Goal: Task Accomplishment & Management: Manage account settings

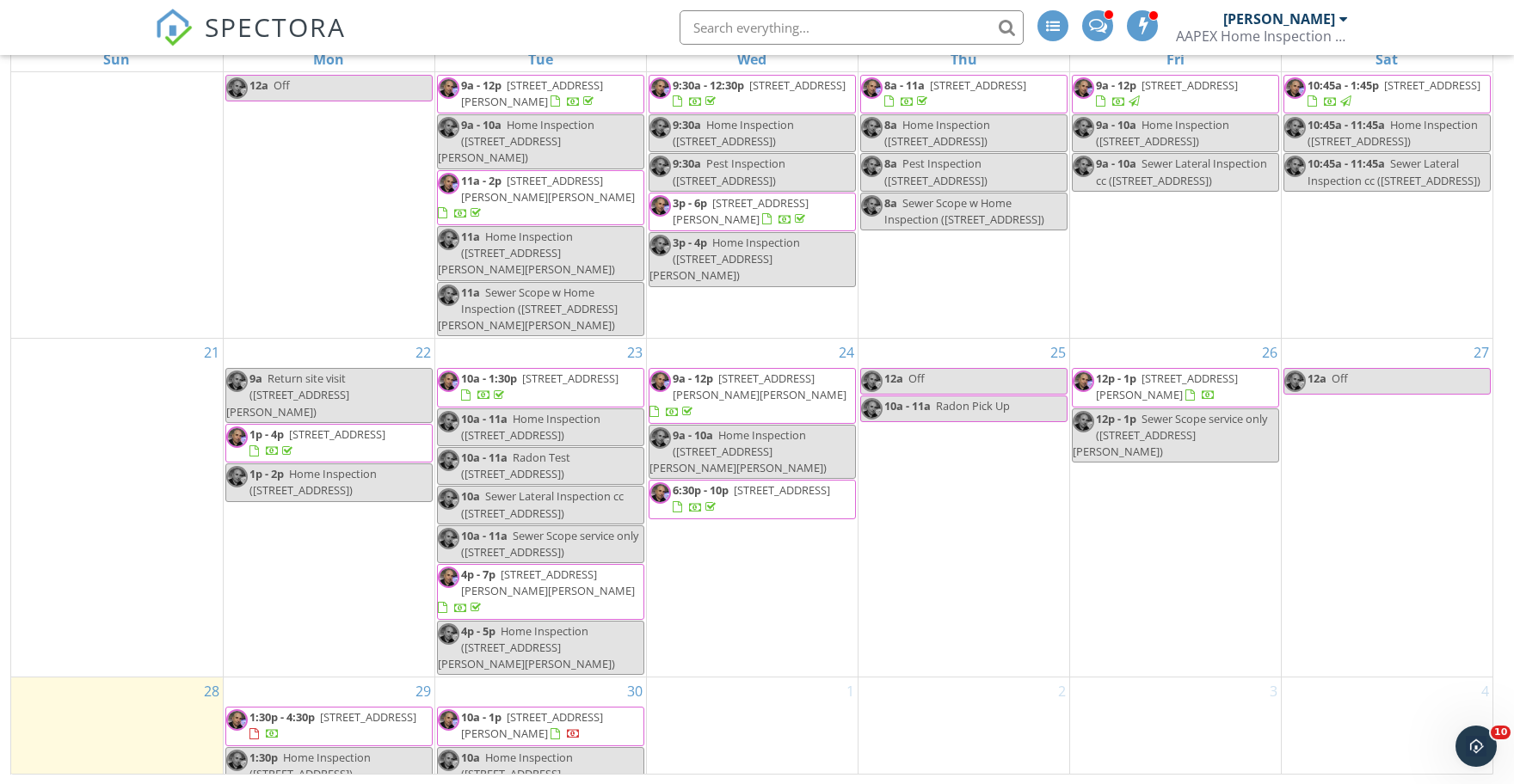
scroll to position [775, 0]
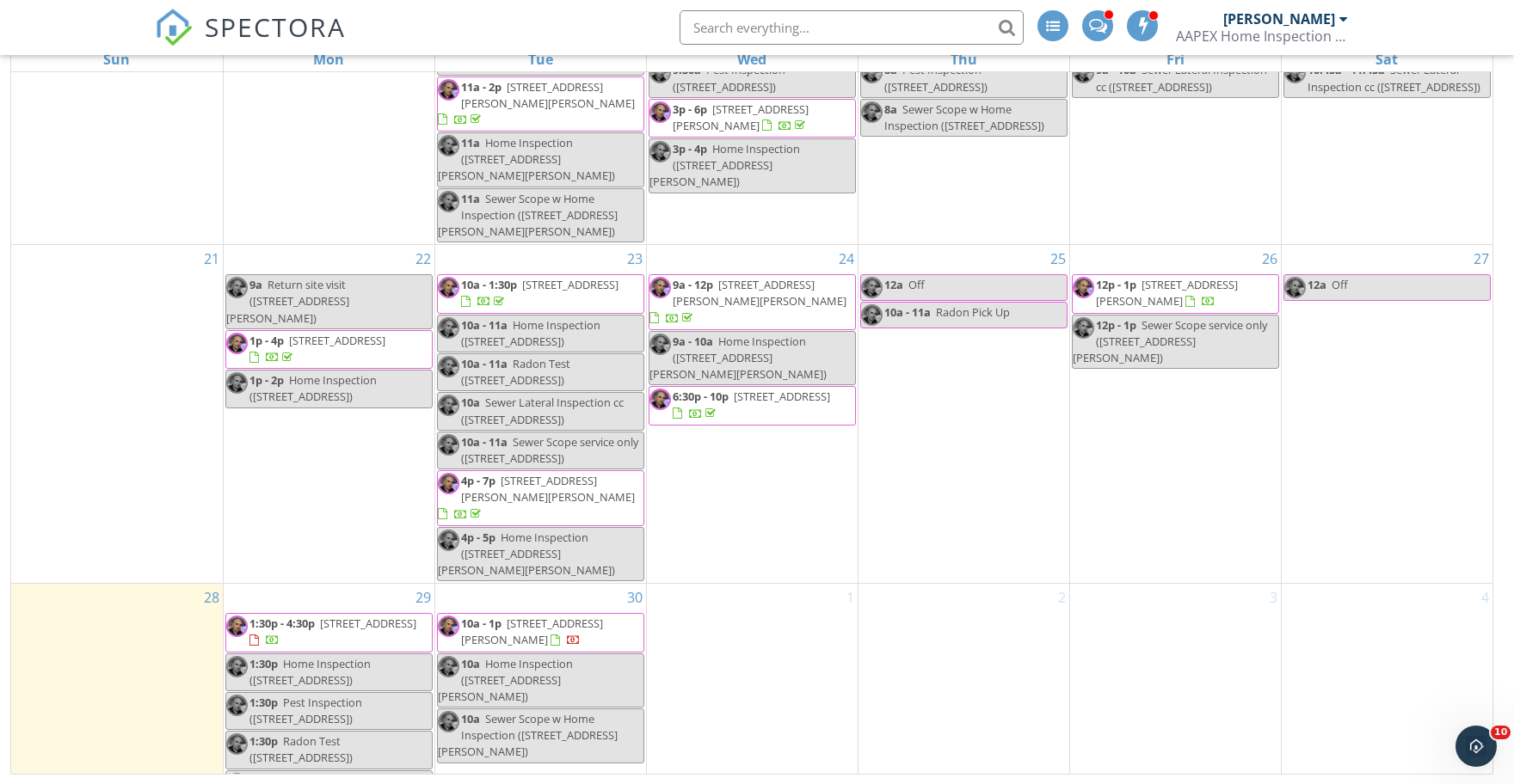
click at [809, 21] on input "text" at bounding box center [852, 27] width 344 height 34
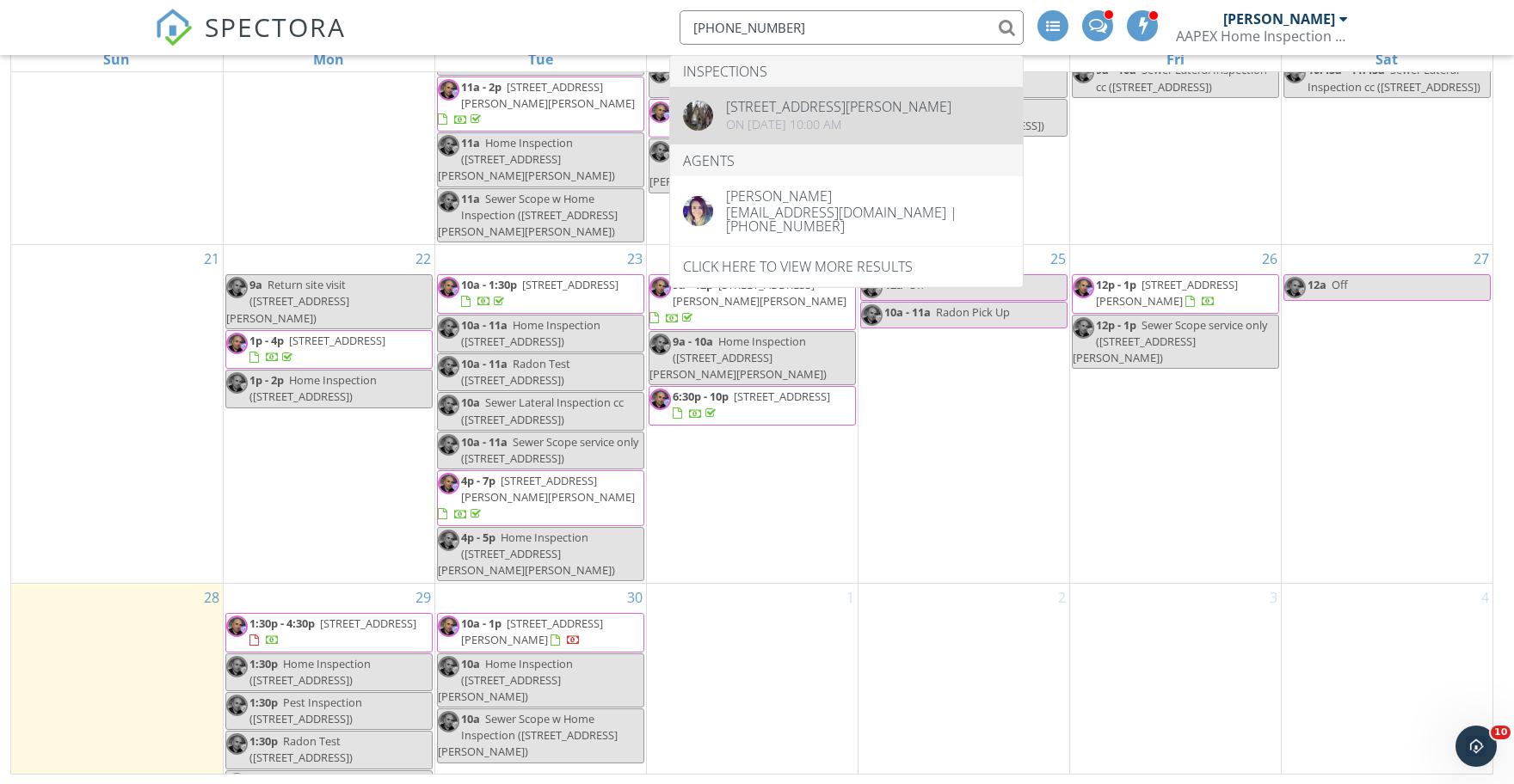
type input "[PHONE_NUMBER]"
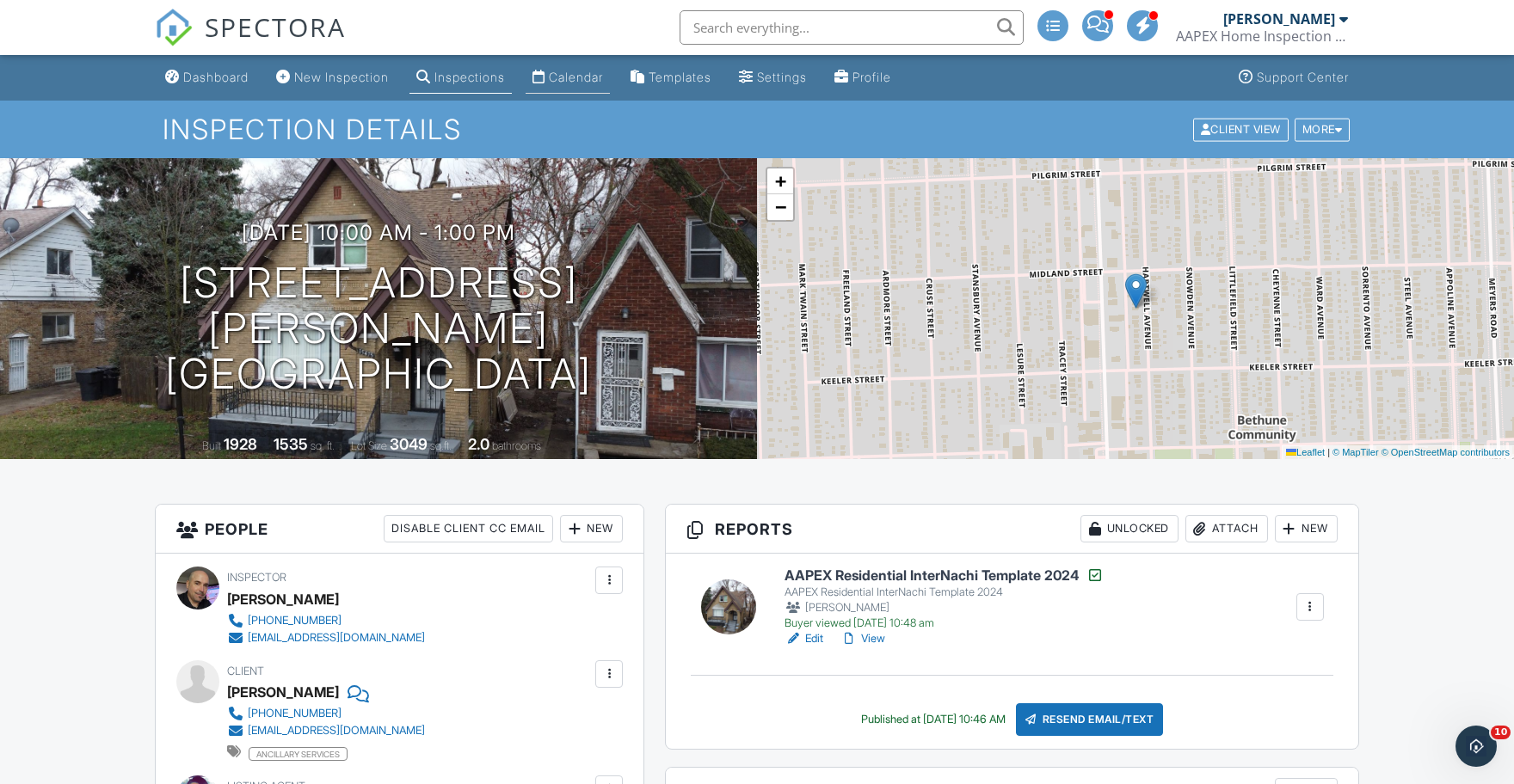
click at [600, 71] on div "Calendar" at bounding box center [576, 77] width 55 height 15
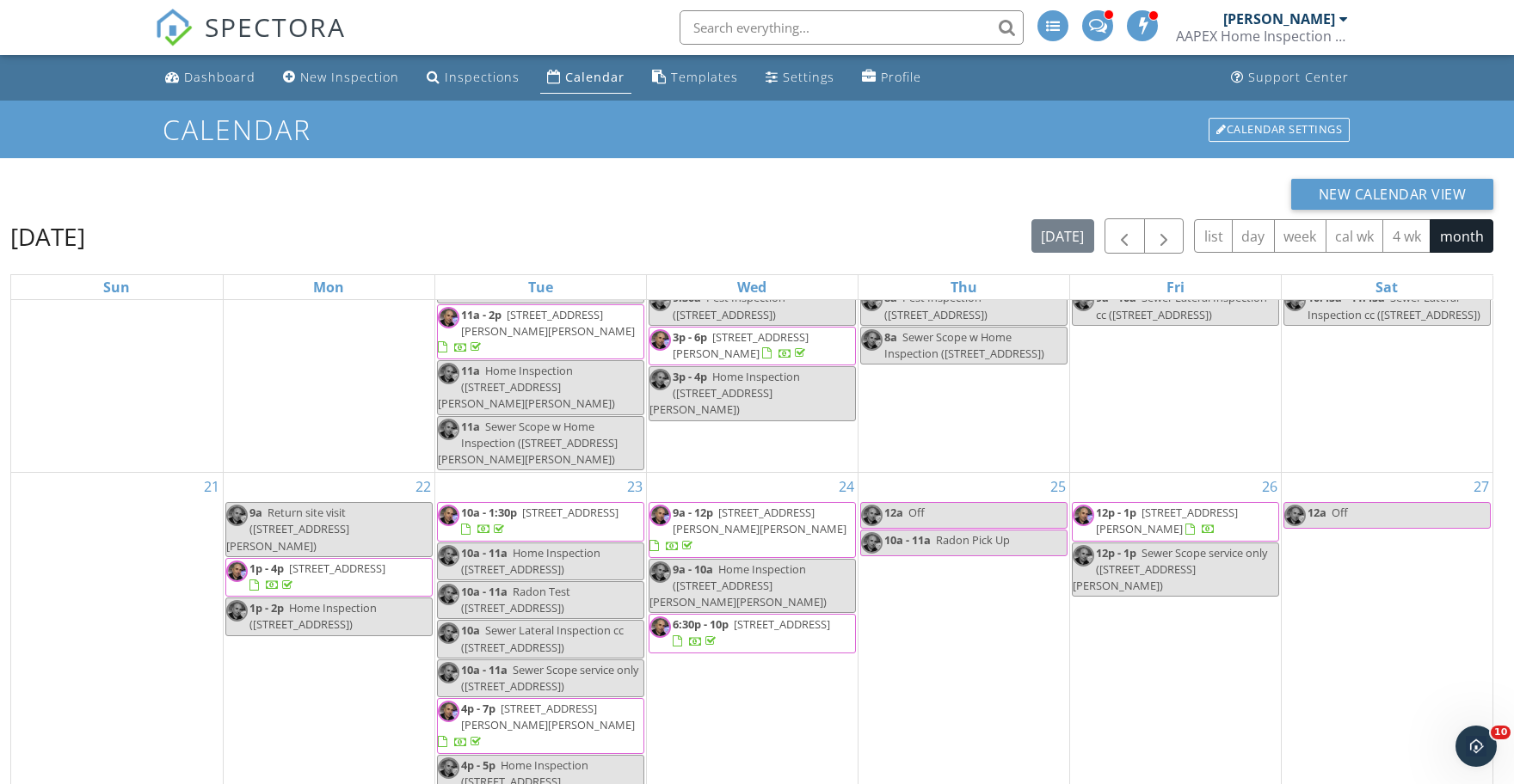
scroll to position [228, 0]
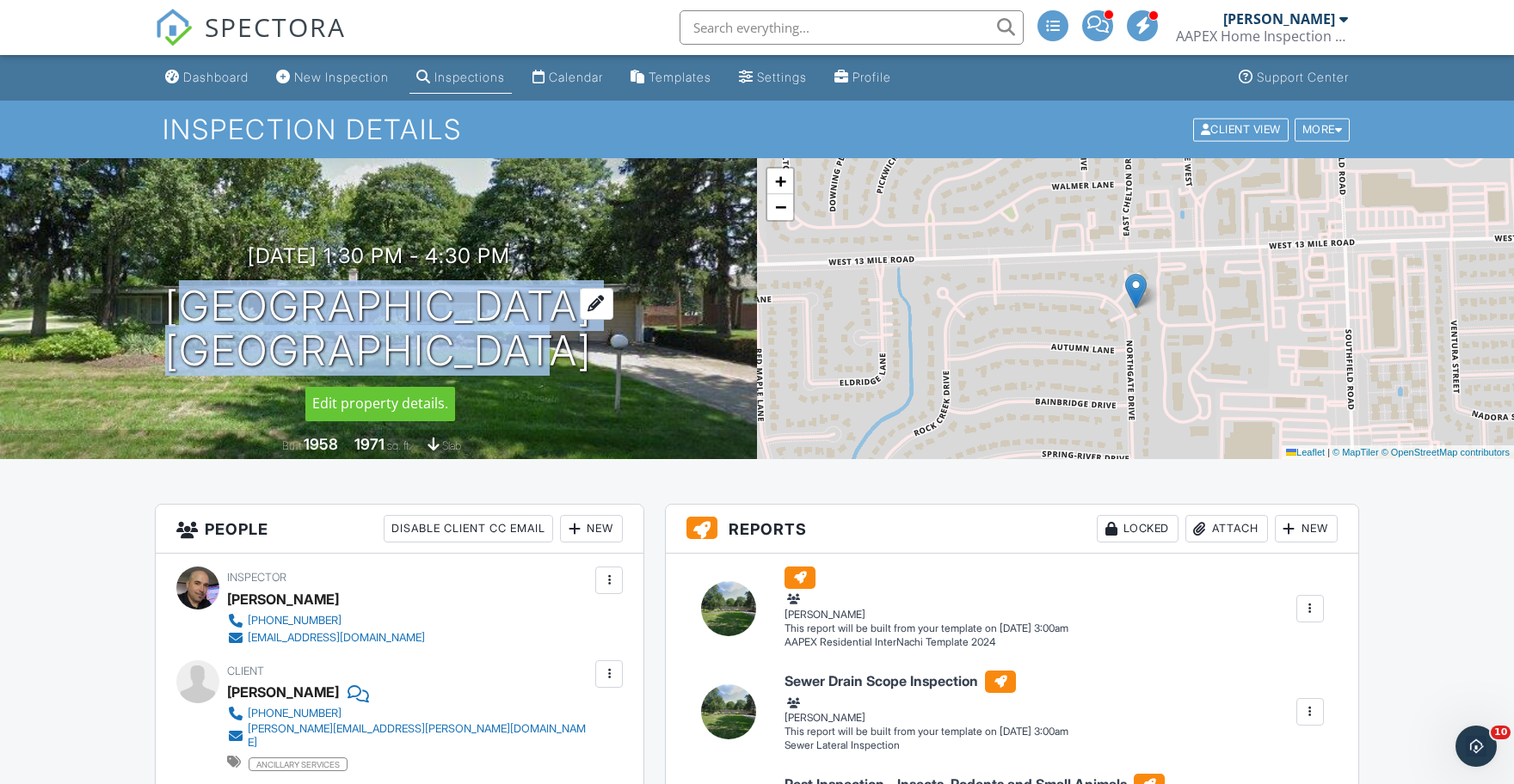
drag, startPoint x: 84, startPoint y: 295, endPoint x: 472, endPoint y: 350, distance: 391.9
click at [472, 350] on div "09/29/2025 1:30 pm - 4:30 pm 30560 Northgate Dr Southfield, MI 48076" at bounding box center [378, 309] width 757 height 130
copy h1 "30560 Northgate Dr Southfield, MI"
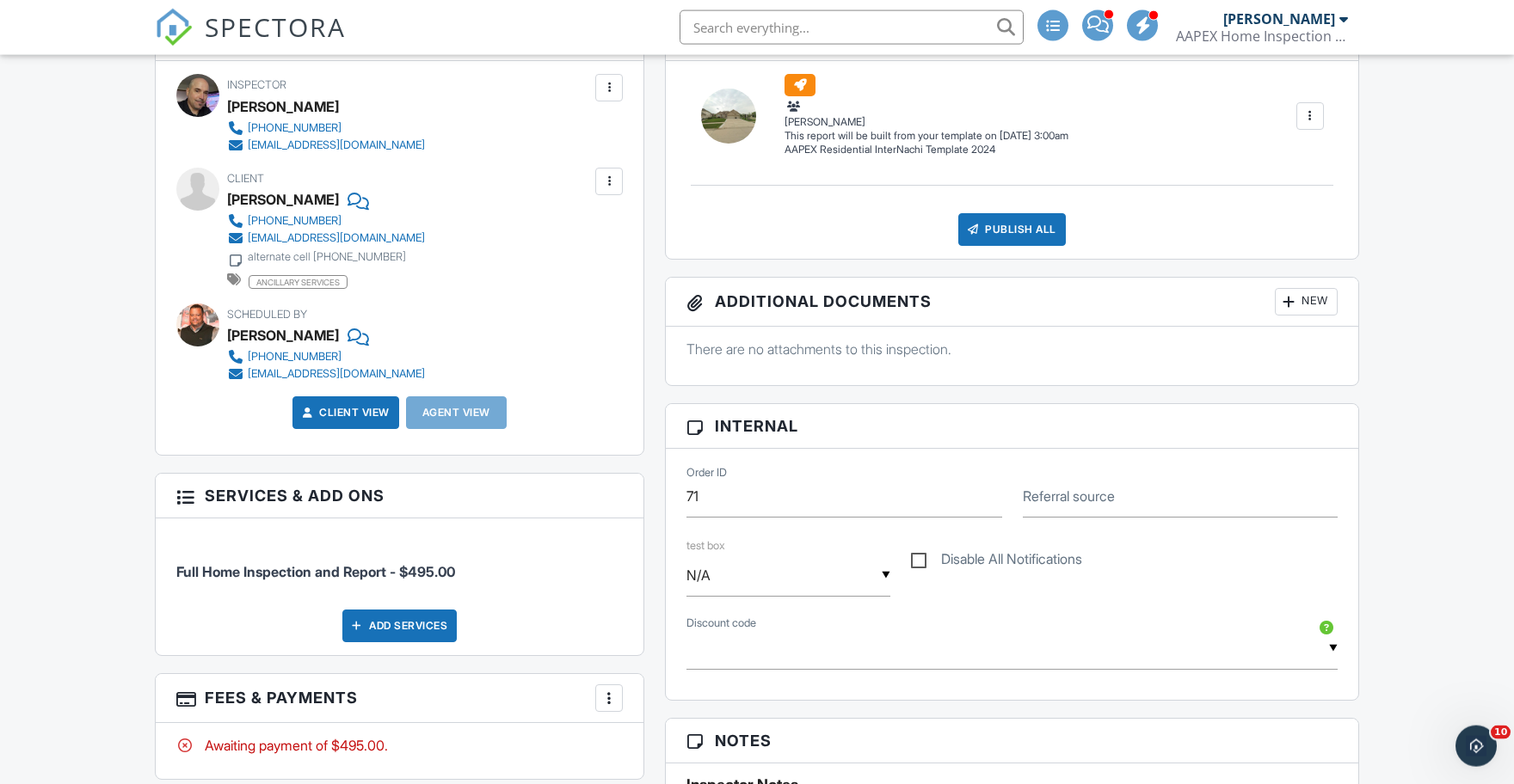
scroll to position [473, 0]
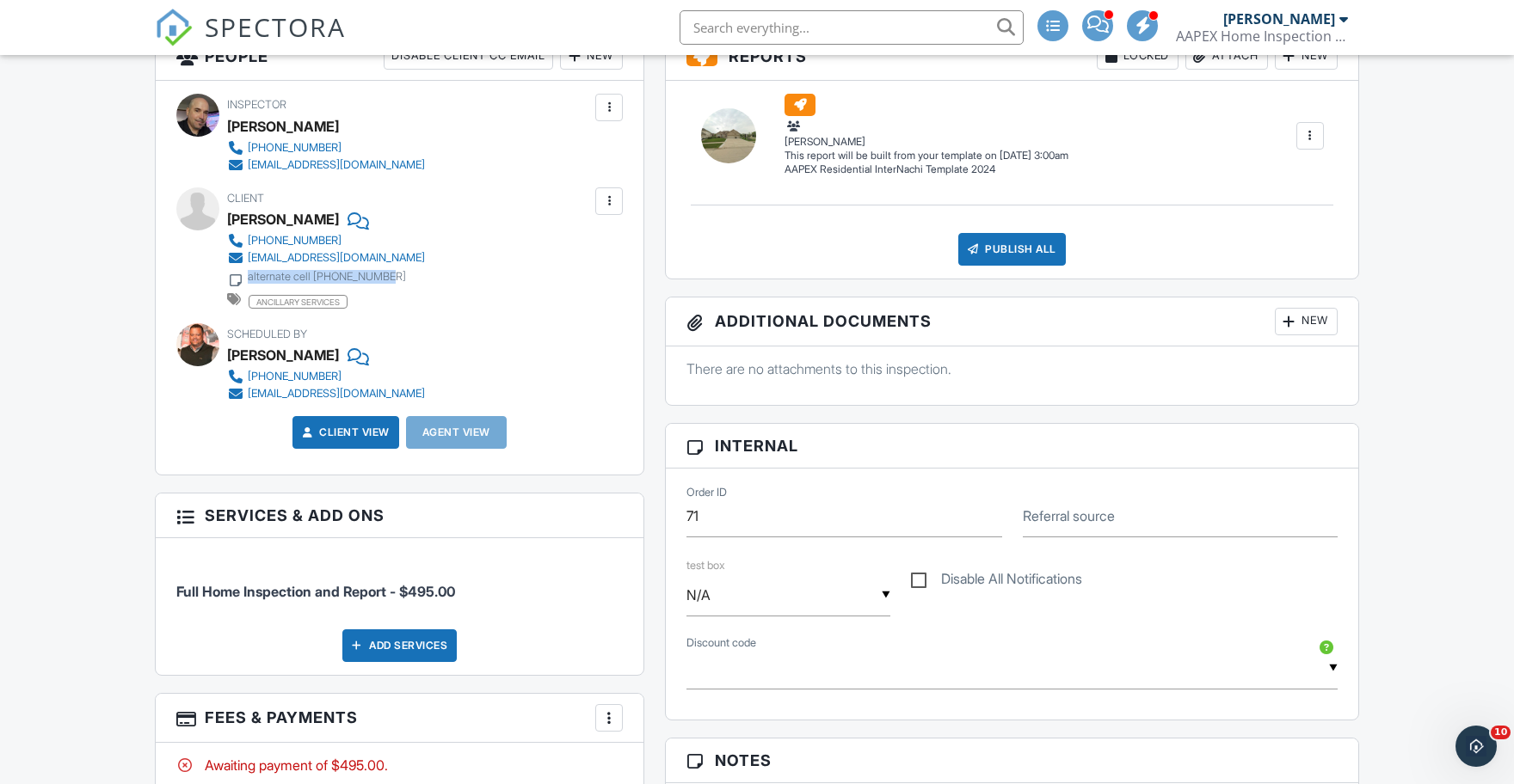
drag, startPoint x: 410, startPoint y: 274, endPoint x: 247, endPoint y: 274, distance: 163.0
click at [247, 274] on div "Client [PERSON_NAME] [PHONE_NUMBER] [EMAIL_ADDRESS][DOMAIN_NAME] alternate cell…" at bounding box center [367, 247] width 281 height 122
copy div "alternate cell [PHONE_NUMBER]"
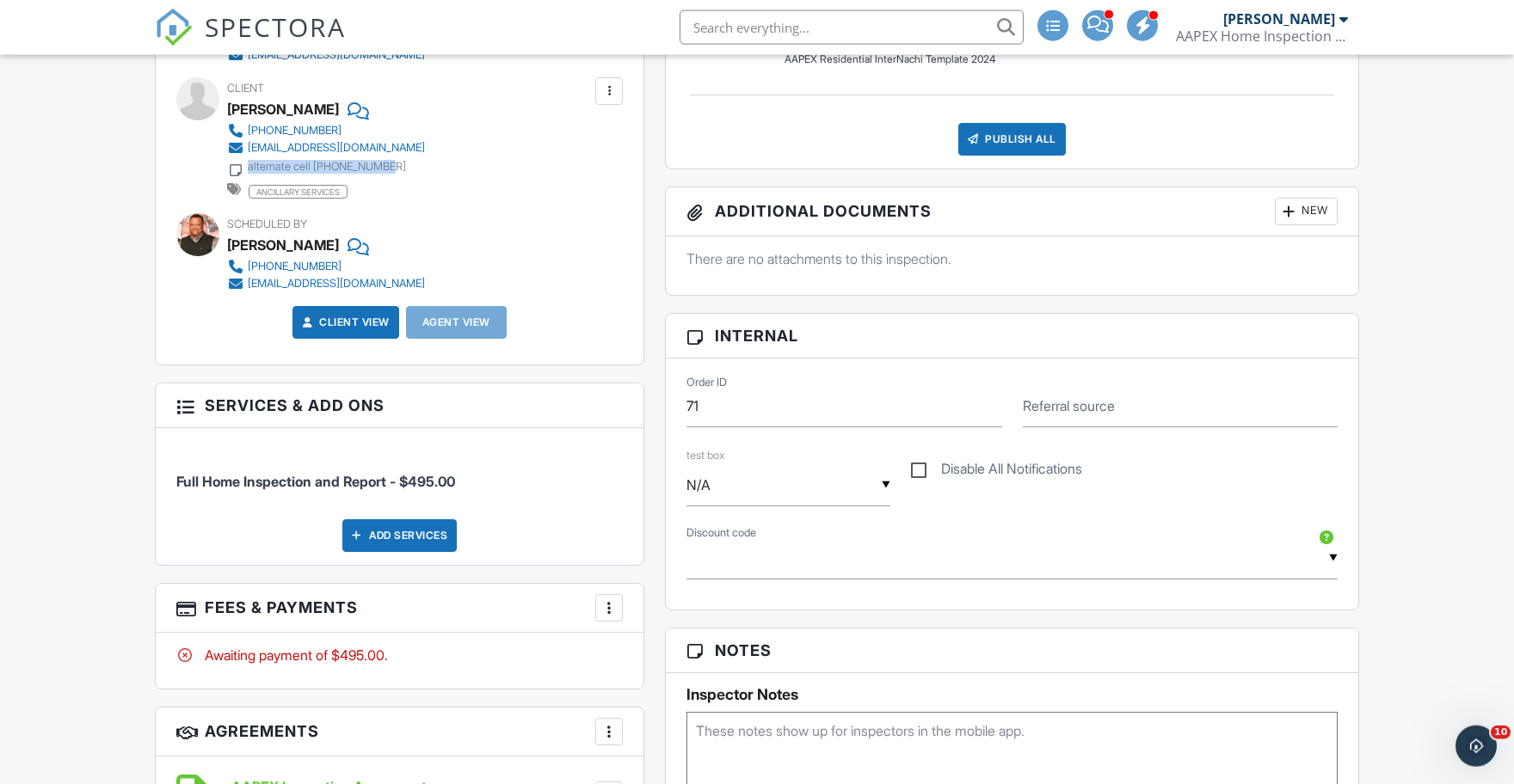
scroll to position [757, 0]
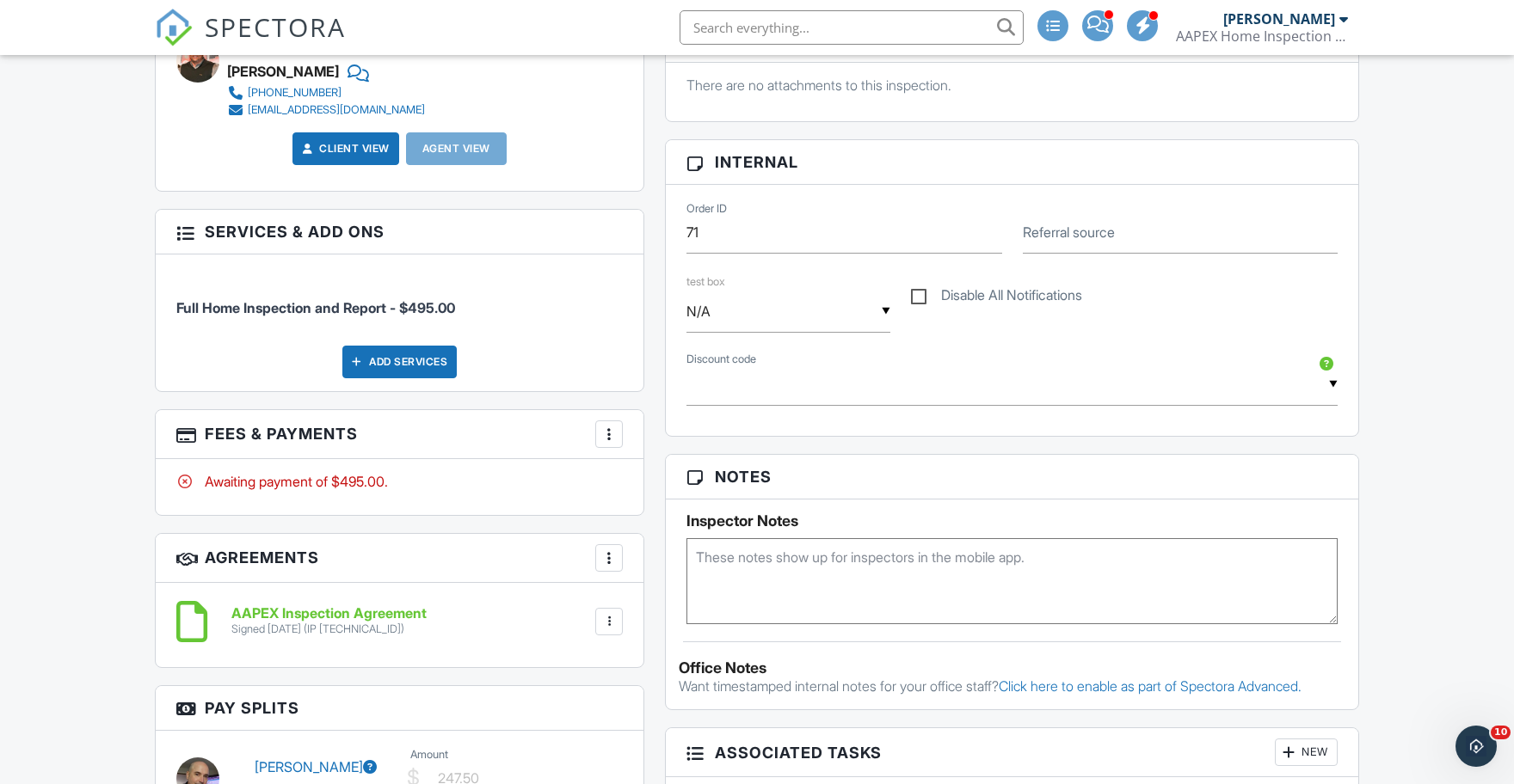
click at [723, 553] on textarea at bounding box center [1012, 581] width 651 height 86
paste textarea "alternate cell [PHONE_NUMBER]"
type textarea "alternate cell [PHONE_NUMBER]"
click at [854, 467] on h3 "Notes" at bounding box center [1011, 477] width 693 height 45
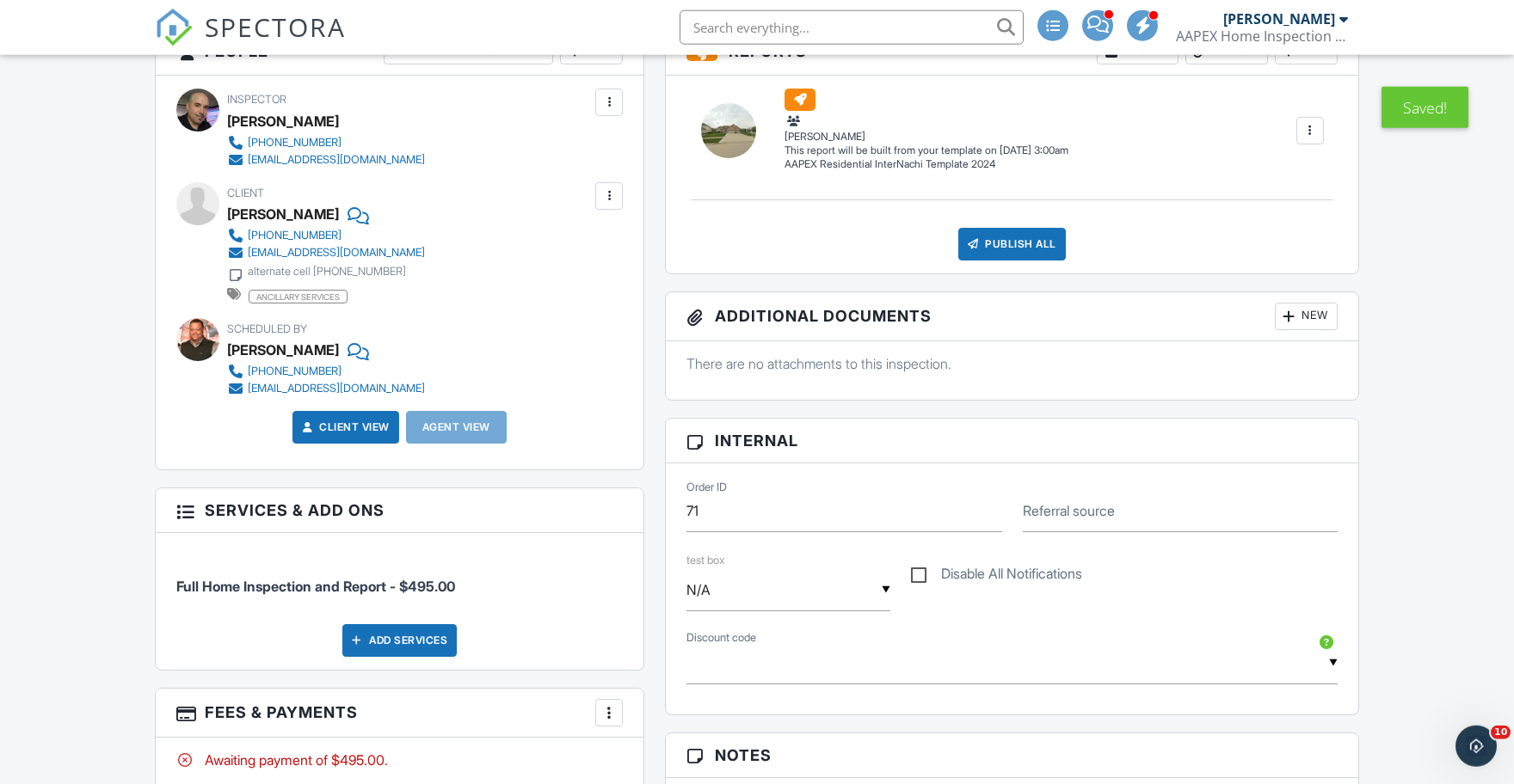
scroll to position [473, 0]
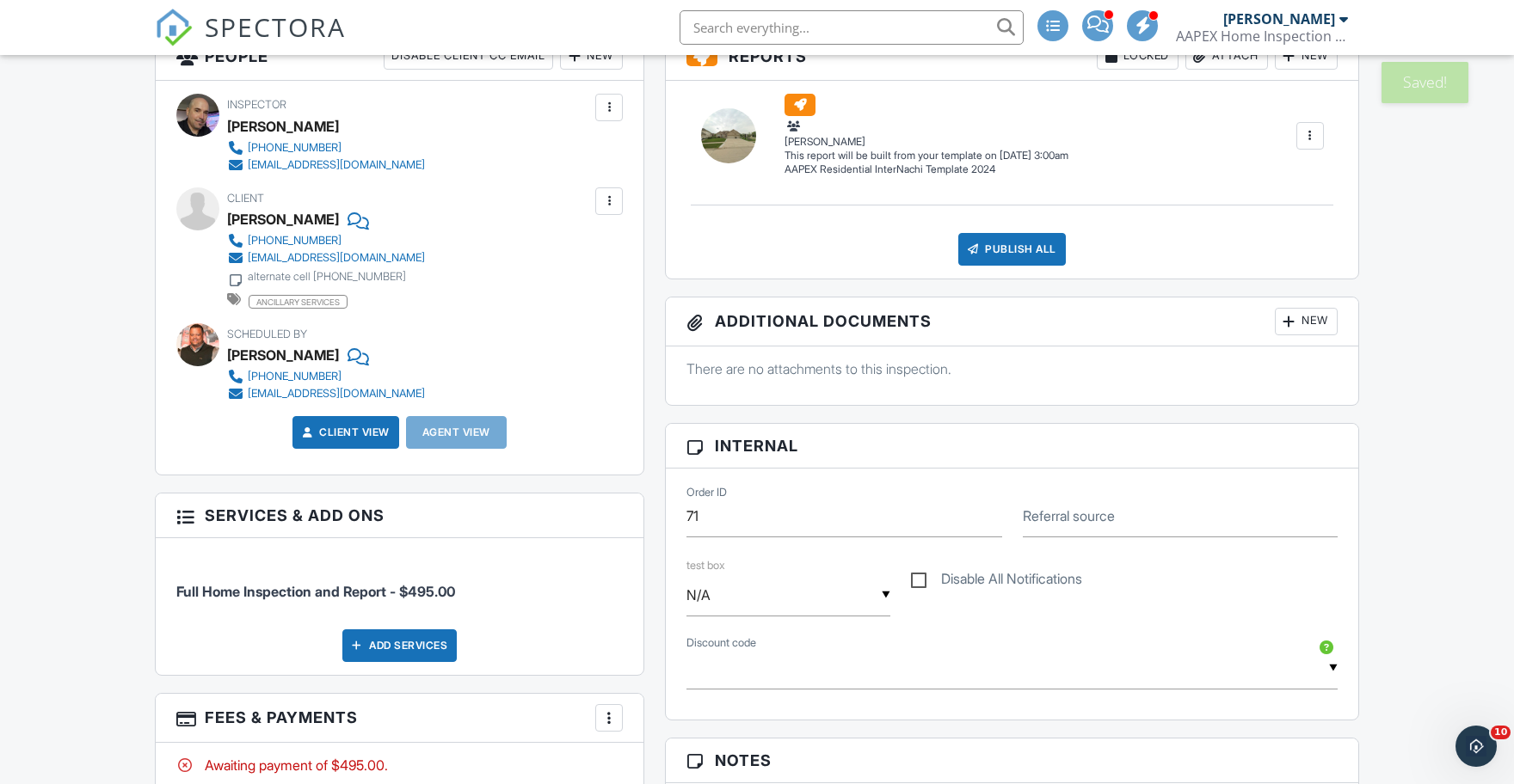
click at [351, 273] on div "alternate cell [PHONE_NUMBER]" at bounding box center [326, 277] width 158 height 14
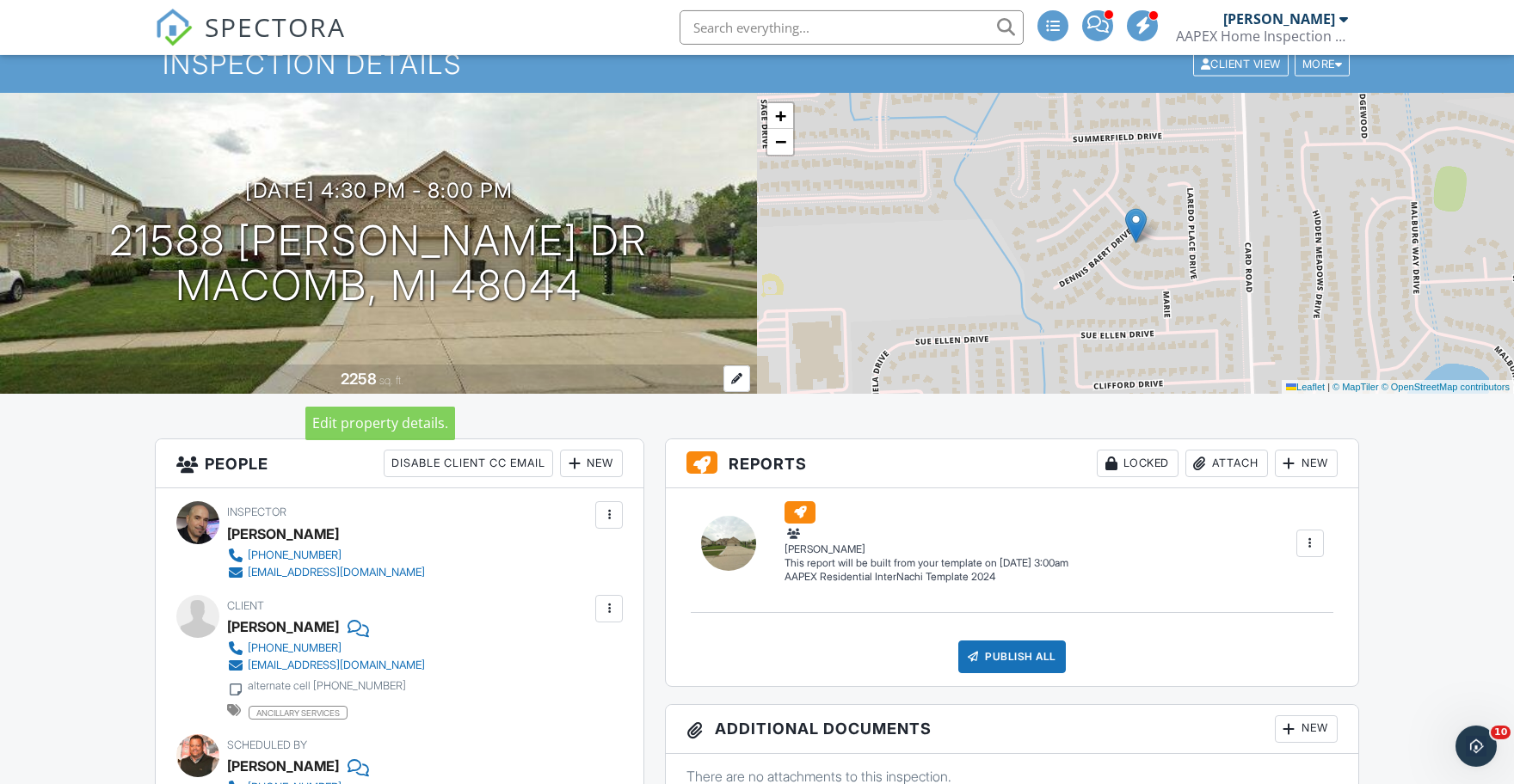
scroll to position [283, 0]
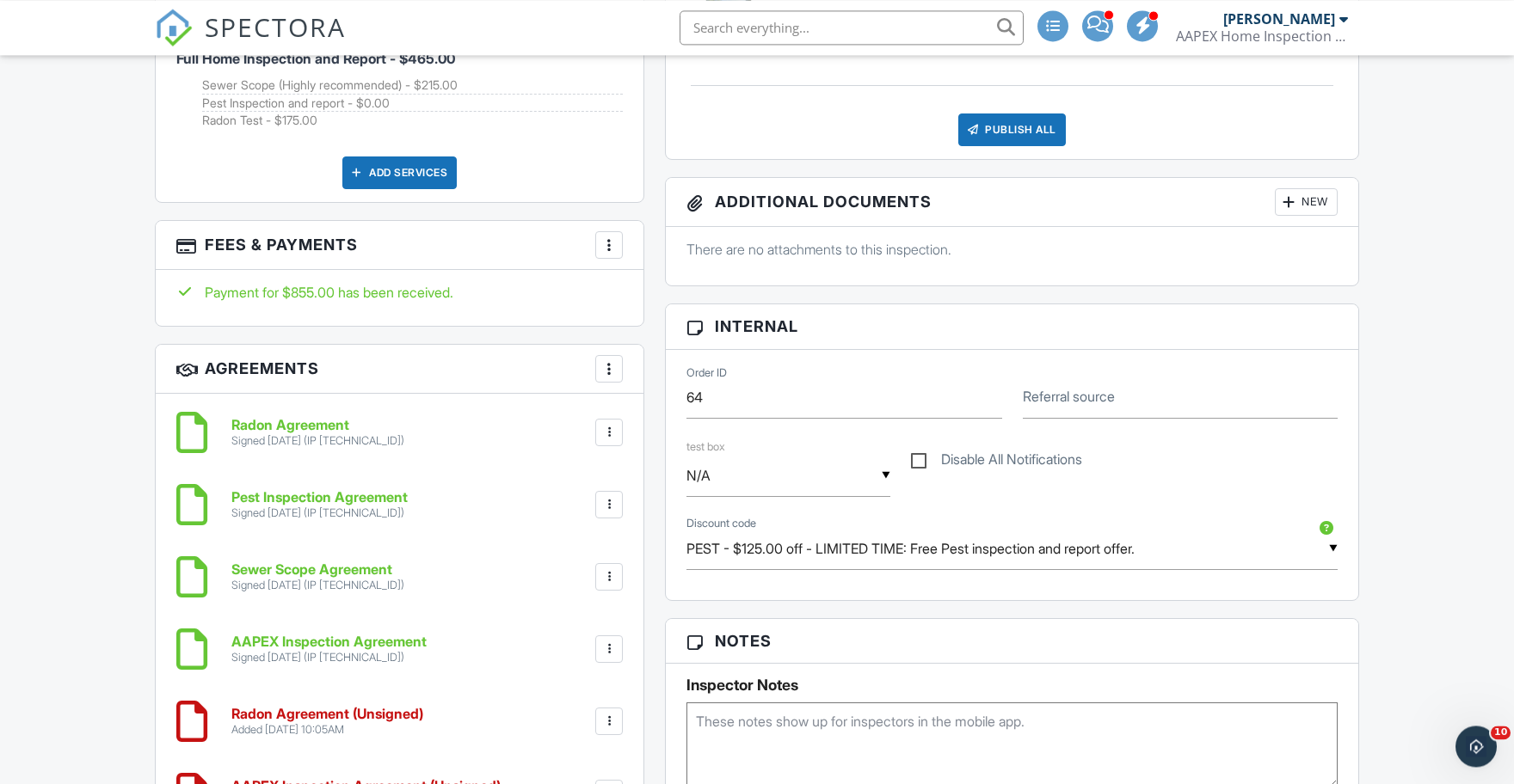
scroll to position [851, 0]
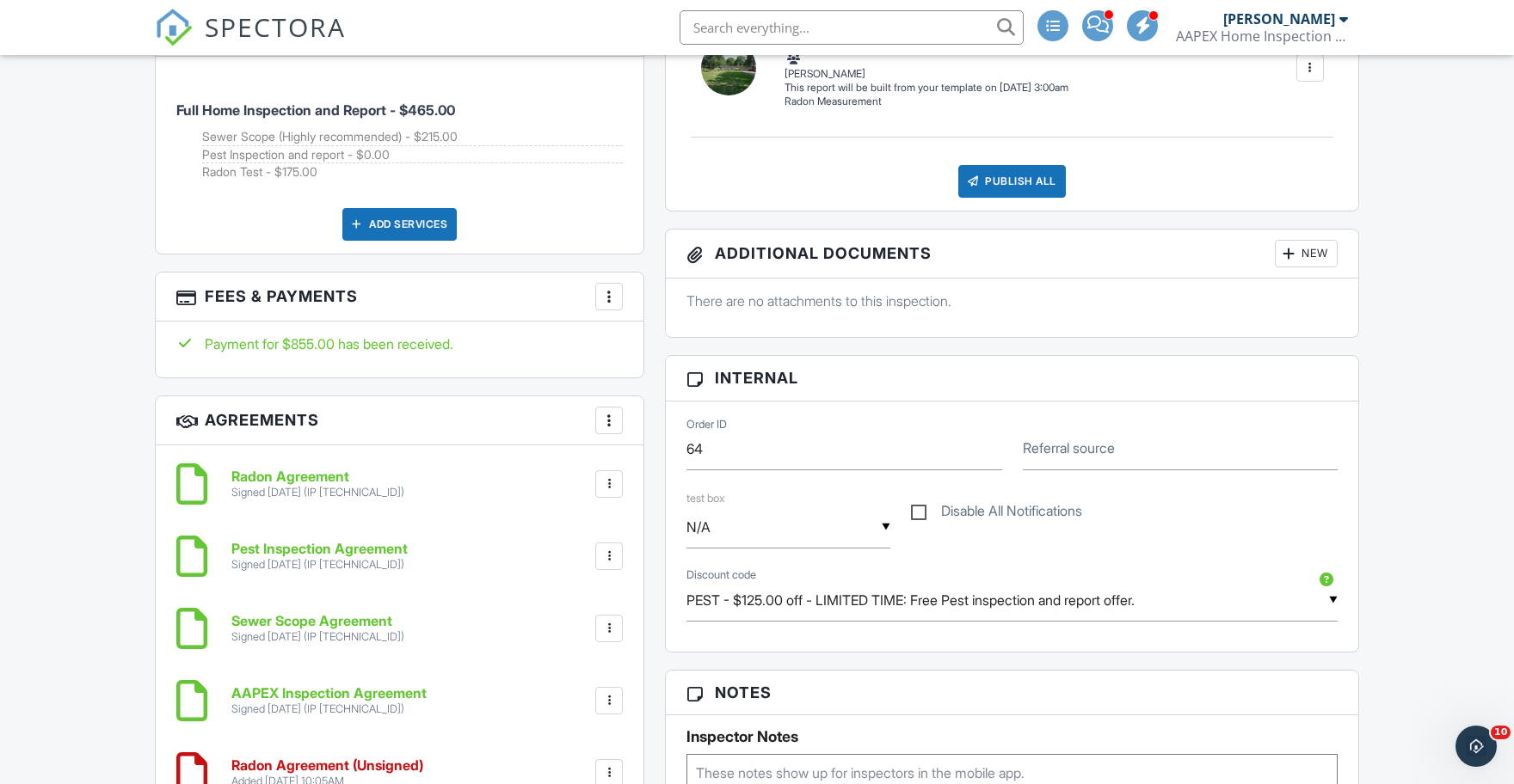
click at [715, 764] on textarea at bounding box center [1012, 797] width 651 height 86
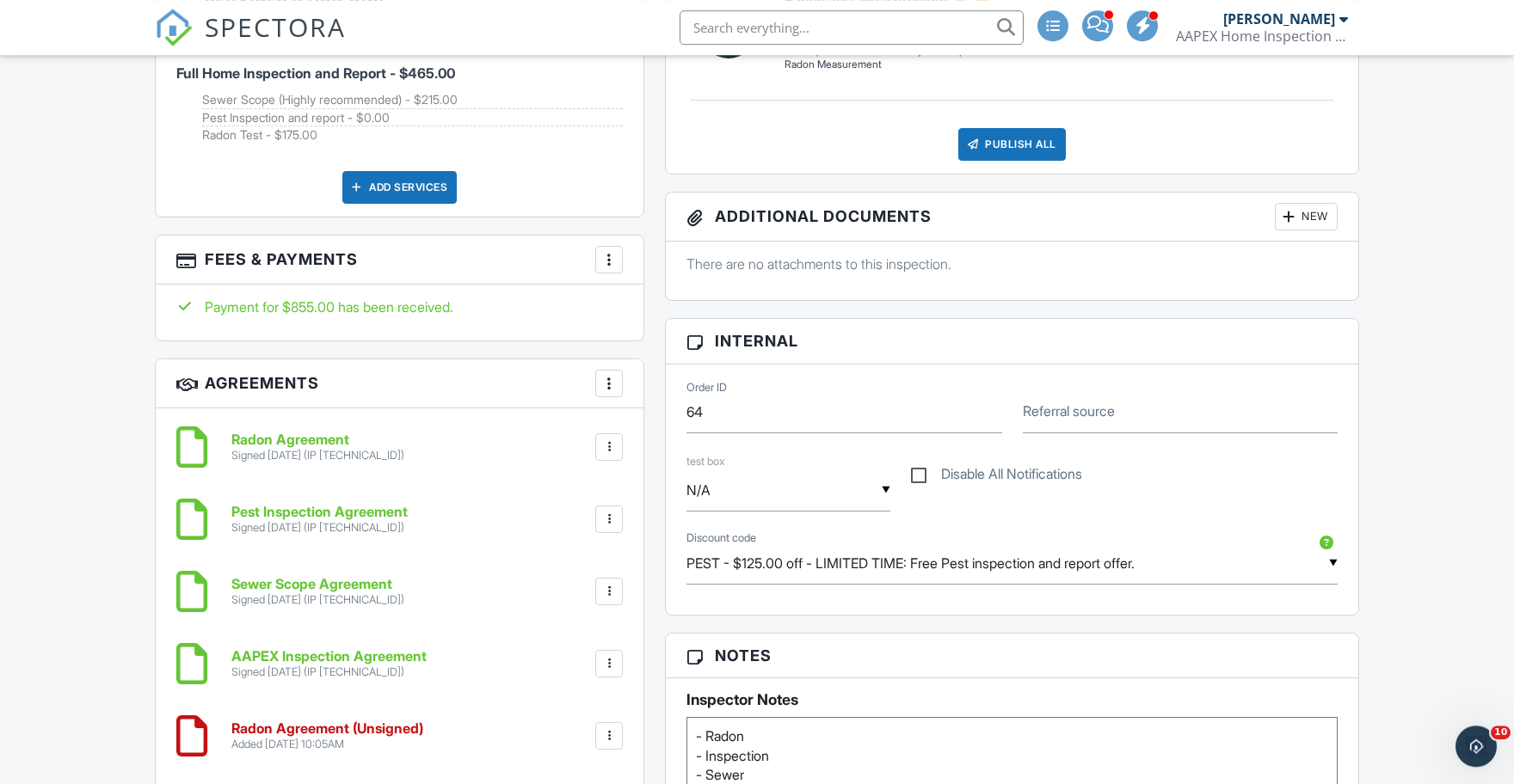
scroll to position [3, 0]
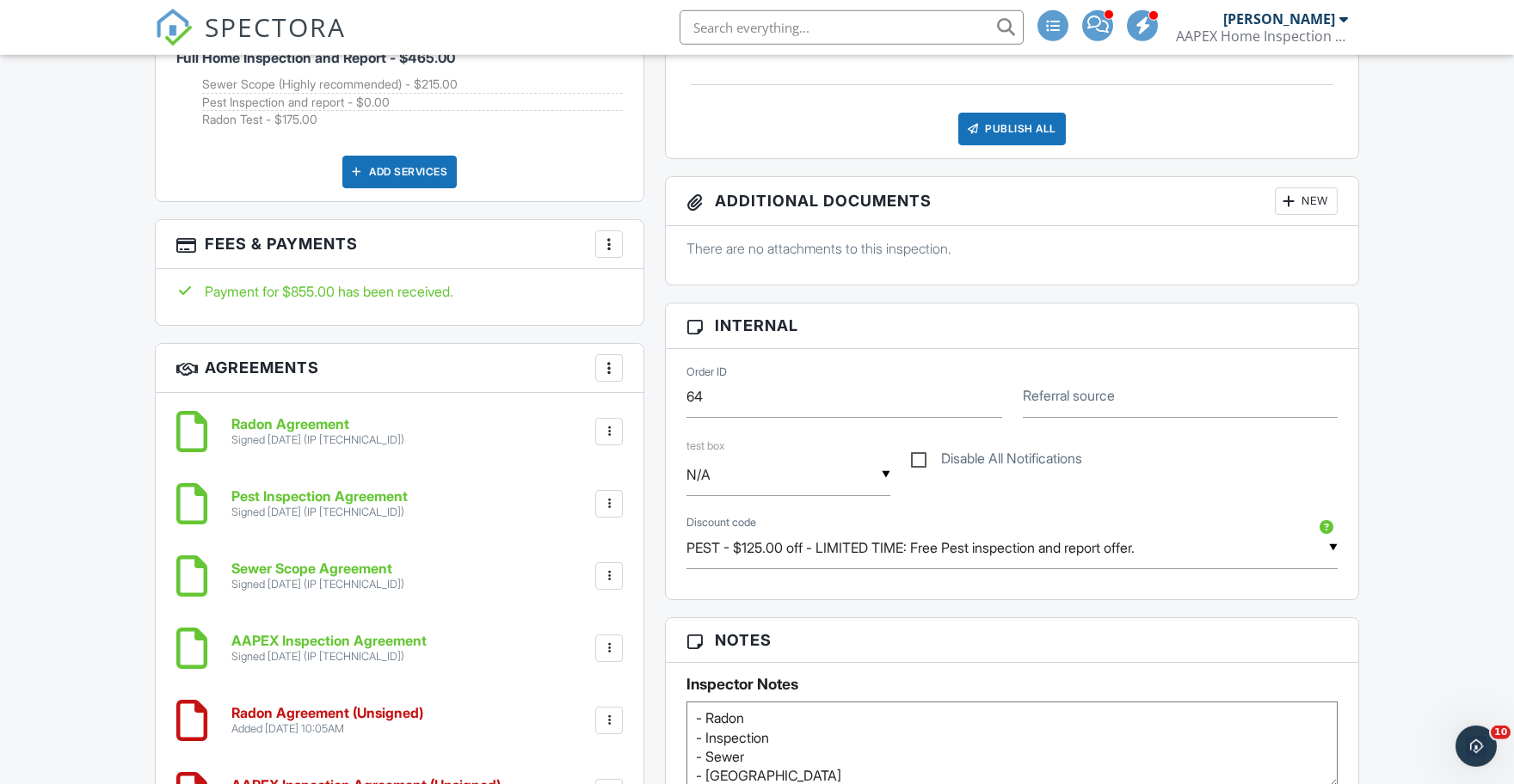
type textarea "- Radon - Inspection - Sewer - Pest"
click at [879, 632] on h3 "Notes" at bounding box center [1011, 641] width 693 height 45
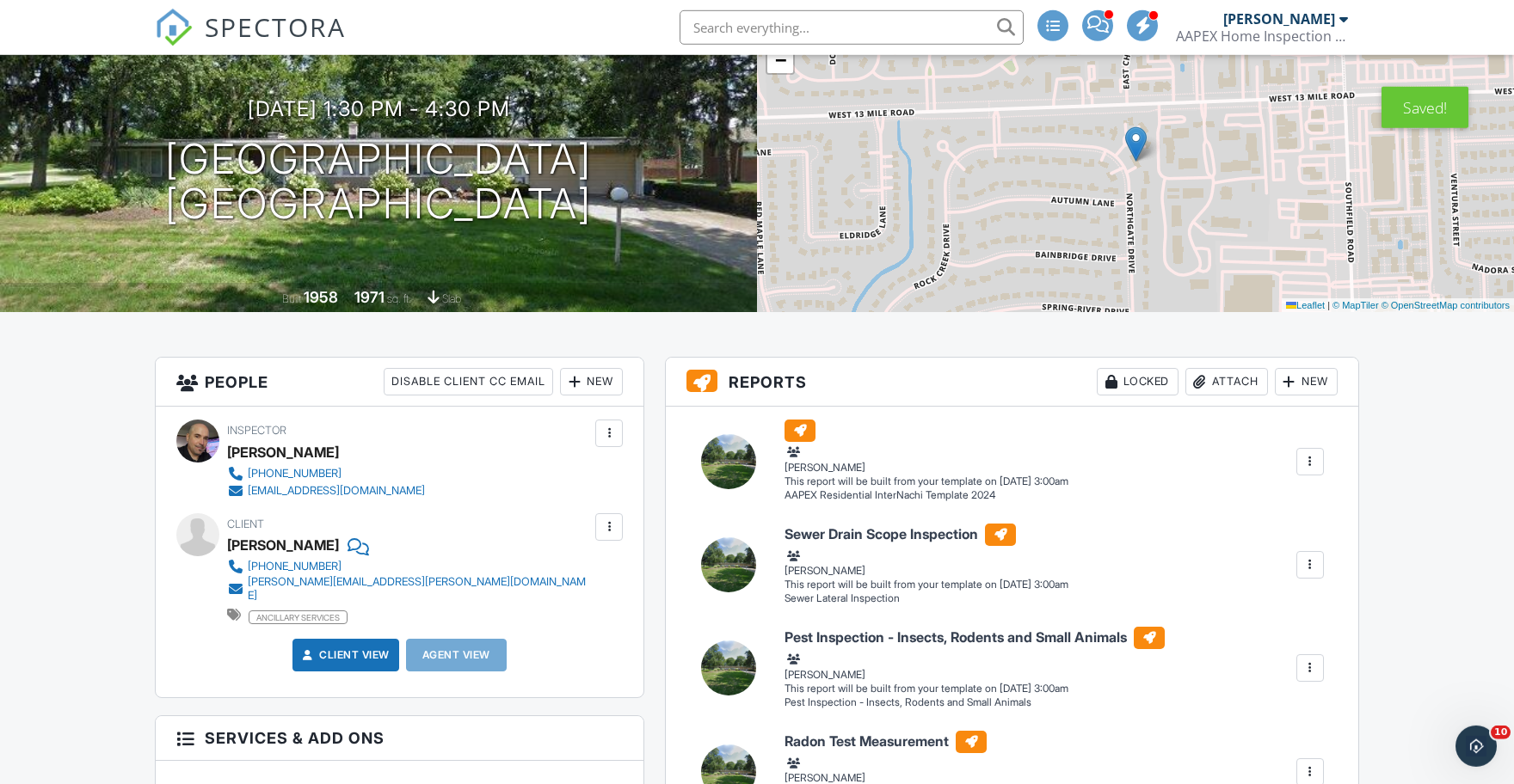
scroll to position [0, 0]
